Goal: Information Seeking & Learning: Check status

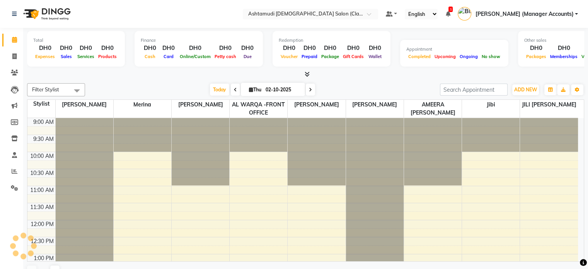
select select "en"
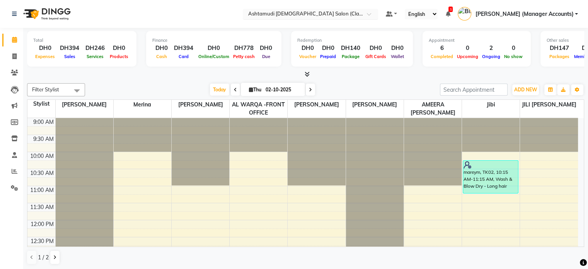
click at [359, 14] on input "text" at bounding box center [303, 15] width 112 height 8
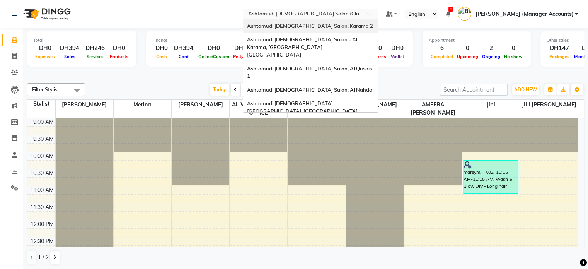
scroll to position [5, 0]
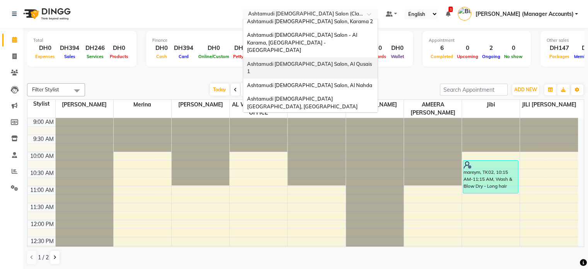
click at [354, 61] on span "Ashtamudi [DEMOGRAPHIC_DATA] Salon, Al Qusais 1" at bounding box center [310, 68] width 126 height 14
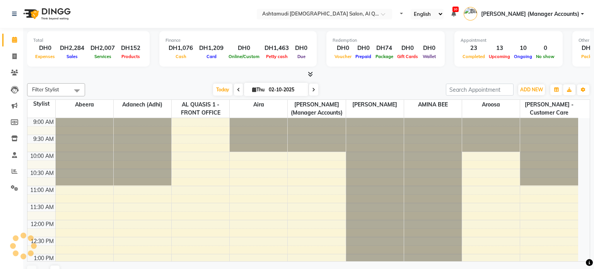
select select "en"
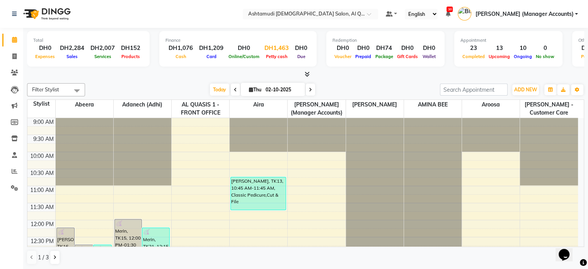
click at [275, 57] on span "Petty cash" at bounding box center [277, 56] width 26 height 5
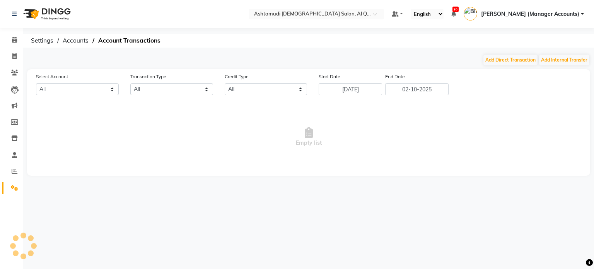
select select "5905"
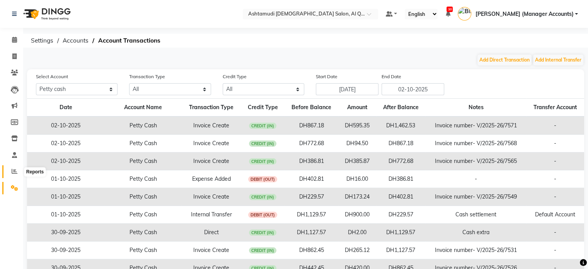
click at [15, 169] on icon at bounding box center [15, 171] width 6 height 6
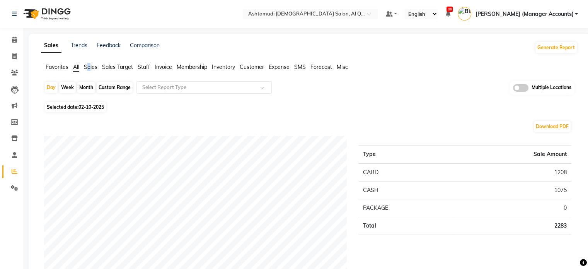
click at [90, 70] on span "Sales" at bounding box center [91, 66] width 14 height 7
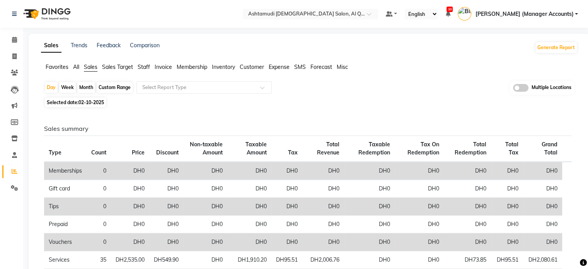
click at [92, 105] on span "02-10-2025" at bounding box center [92, 102] width 26 height 6
select select "10"
select select "2025"
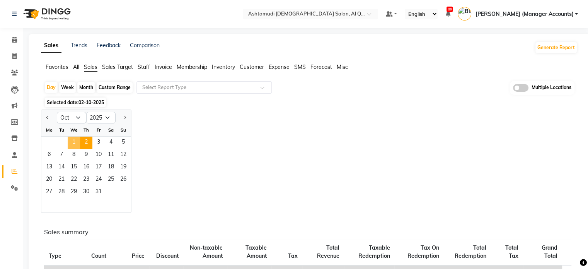
click at [73, 143] on span "1" at bounding box center [74, 143] width 12 height 12
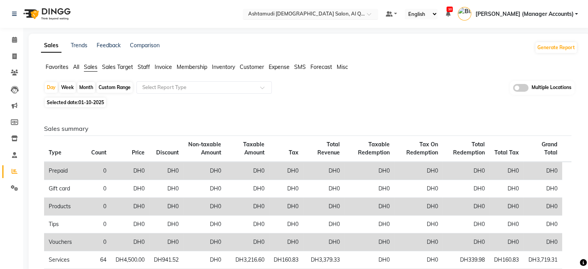
click at [340, 14] on input "text" at bounding box center [303, 15] width 112 height 8
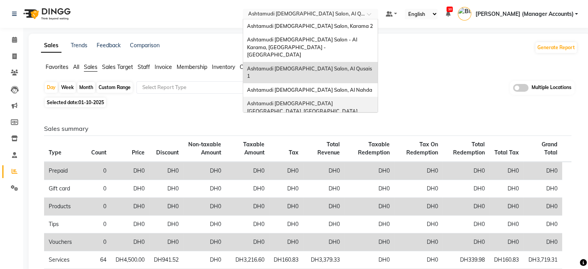
click at [350, 100] on span "Ashtamudi [DEMOGRAPHIC_DATA] [GEOGRAPHIC_DATA], [GEOGRAPHIC_DATA]" at bounding box center [302, 107] width 111 height 14
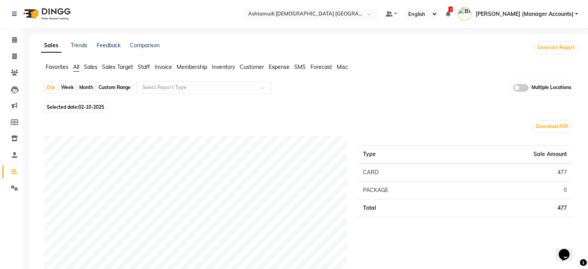
click at [90, 69] on span "Sales" at bounding box center [91, 66] width 14 height 7
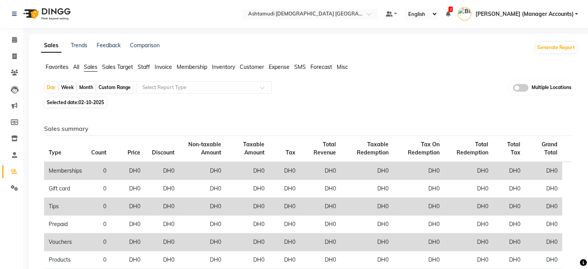
click at [84, 106] on span "Selected date: [DATE]" at bounding box center [75, 102] width 61 height 10
select select "10"
select select "2025"
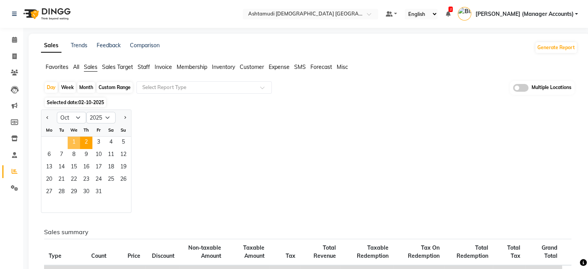
drag, startPoint x: 74, startPoint y: 138, endPoint x: 80, endPoint y: 142, distance: 6.7
click at [75, 138] on span "1" at bounding box center [74, 143] width 12 height 12
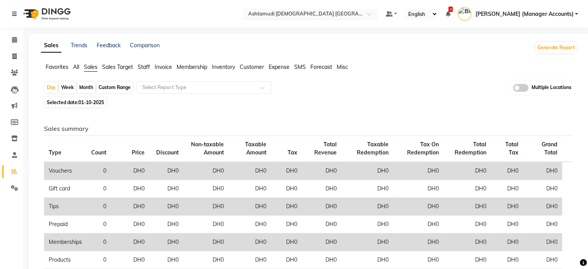
click at [359, 11] on input "text" at bounding box center [303, 15] width 112 height 8
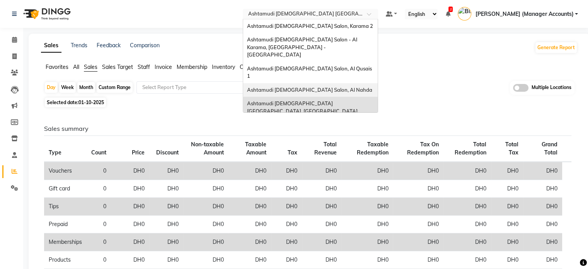
click at [345, 87] on span "Ashtamudi Ladies Salon, Al Nahda" at bounding box center [309, 90] width 125 height 6
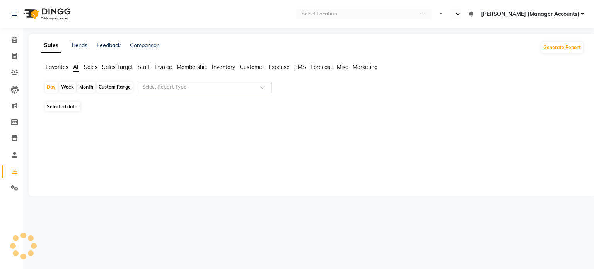
select select "en"
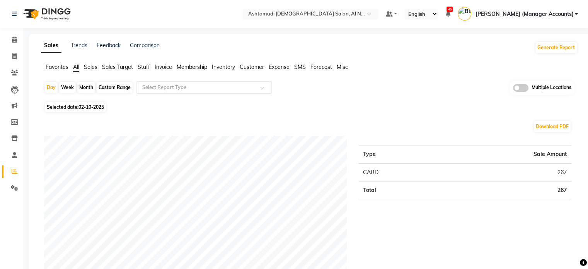
click at [97, 70] on span "Sales" at bounding box center [91, 66] width 14 height 7
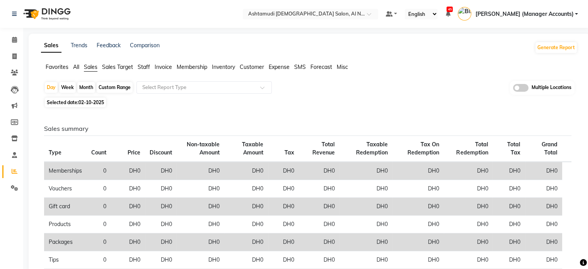
drag, startPoint x: 83, startPoint y: 104, endPoint x: 80, endPoint y: 108, distance: 4.2
click at [83, 105] on span "02-10-2025" at bounding box center [92, 102] width 26 height 6
select select "10"
select select "2025"
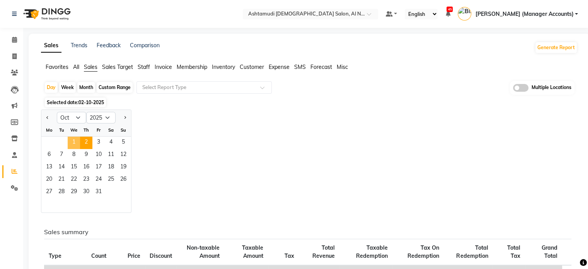
click at [77, 147] on span "1" at bounding box center [74, 143] width 12 height 12
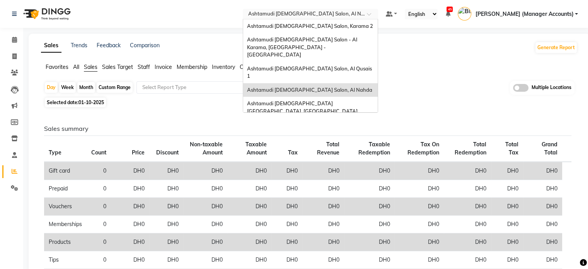
click at [338, 12] on input "text" at bounding box center [303, 15] width 112 height 8
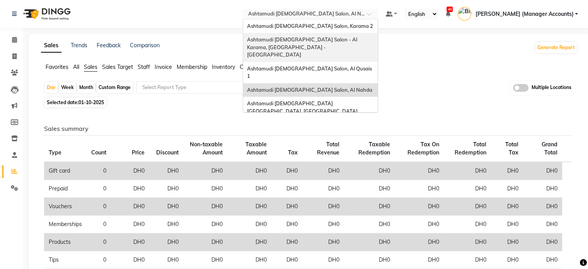
click at [351, 42] on span "Ashtamudi [DEMOGRAPHIC_DATA] Salon - Al Karama, [GEOGRAPHIC_DATA] -[GEOGRAPHIC_…" at bounding box center [302, 46] width 111 height 21
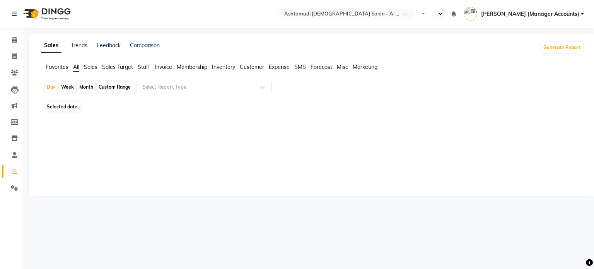
select select "en"
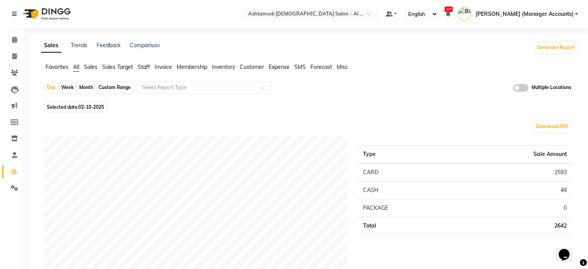
click at [96, 66] on span "Sales" at bounding box center [91, 66] width 14 height 7
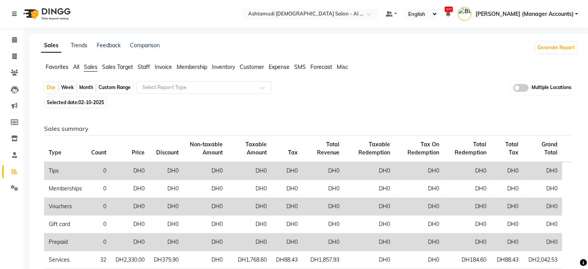
click at [85, 102] on span "02-10-2025" at bounding box center [92, 102] width 26 height 6
select select "10"
select select "2025"
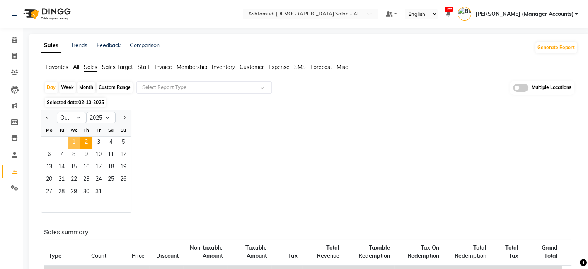
click at [72, 140] on span "1" at bounding box center [74, 143] width 12 height 12
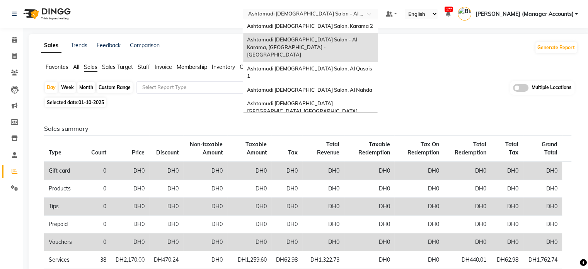
click at [318, 15] on input "text" at bounding box center [303, 15] width 112 height 8
click at [327, 25] on span "Ashtamudi Ladies Salon, Karama 2" at bounding box center [310, 26] width 126 height 6
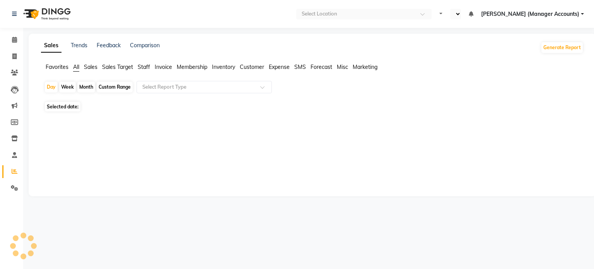
select select "en"
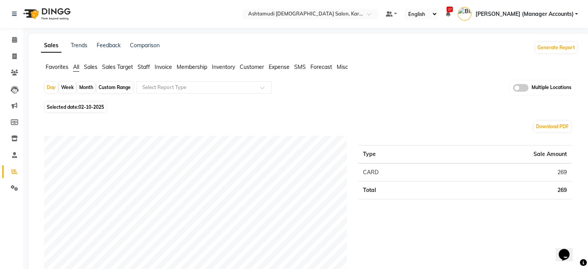
click at [87, 67] on span "Sales" at bounding box center [91, 66] width 14 height 7
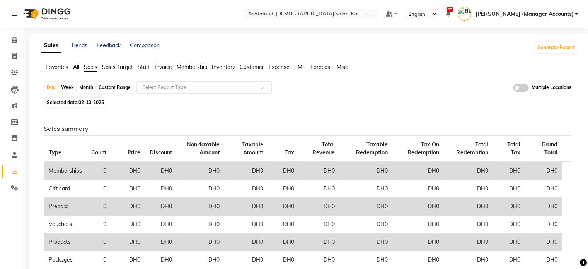
drag, startPoint x: 91, startPoint y: 103, endPoint x: 87, endPoint y: 108, distance: 6.6
click at [91, 103] on span "02-10-2025" at bounding box center [92, 102] width 26 height 6
select select "10"
select select "2025"
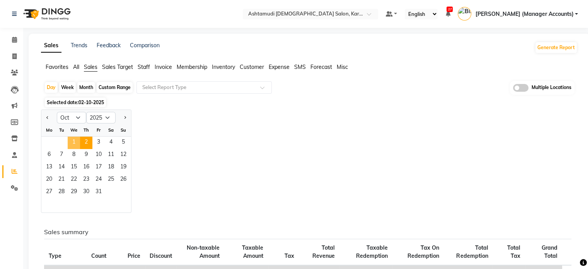
click at [71, 143] on span "1" at bounding box center [74, 143] width 12 height 12
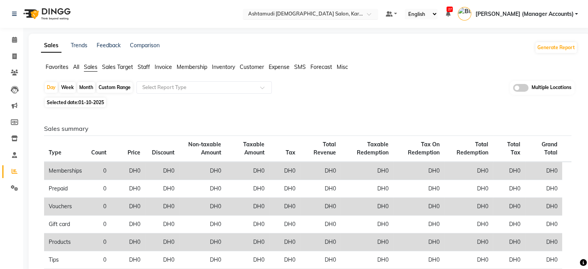
click at [340, 14] on input "text" at bounding box center [303, 15] width 112 height 8
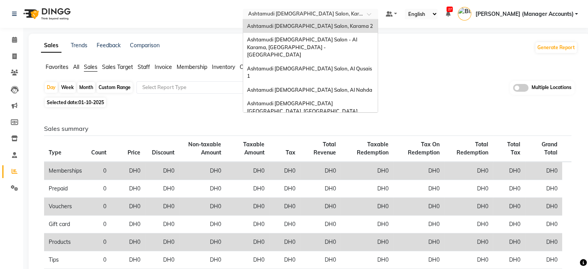
click at [345, 121] on span "Ashtamudi [DEMOGRAPHIC_DATA] Salon (Classic Touch ) – Al Warqa, Al Warqa" at bounding box center [307, 128] width 120 height 14
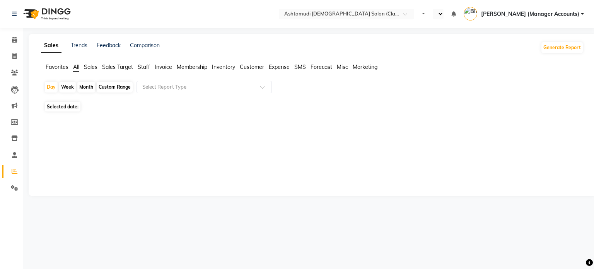
select select "en"
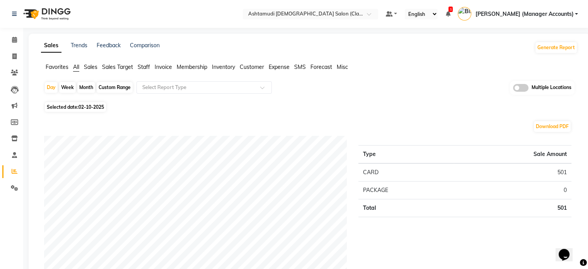
click at [95, 68] on span "Sales" at bounding box center [91, 66] width 14 height 7
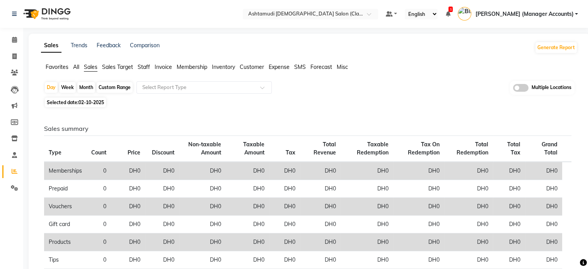
click at [72, 103] on span "Selected date: [DATE]" at bounding box center [75, 102] width 61 height 10
select select "10"
select select "2025"
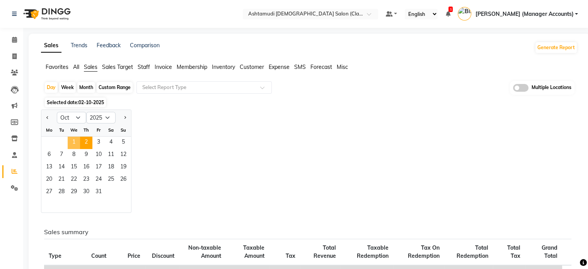
click at [73, 141] on span "1" at bounding box center [74, 143] width 12 height 12
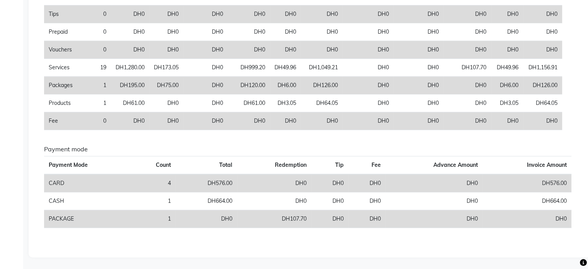
scroll to position [191, 0]
